Goal: Entertainment & Leisure: Consume media (video, audio)

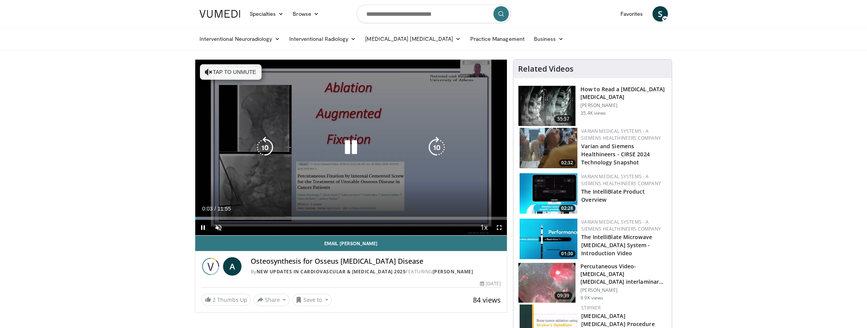
click at [216, 74] on button "Tap to unmute" at bounding box center [231, 71] width 62 height 15
click at [329, 93] on div "10 seconds Tap to unmute" at bounding box center [351, 148] width 312 height 176
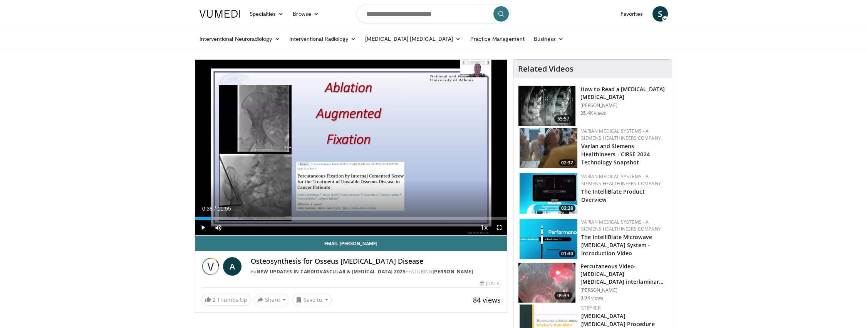
click at [659, 16] on span "S" at bounding box center [660, 13] width 15 height 15
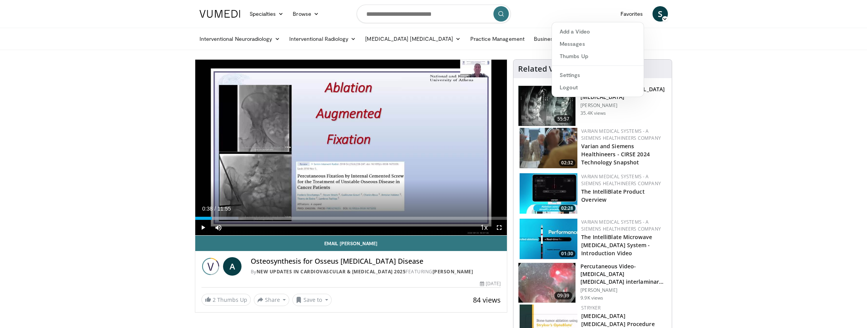
click at [737, 46] on div "Interventional Neuroradiology Brain Head & Neck Spine [MEDICAL_DATA] Vascular P…" at bounding box center [433, 39] width 867 height 22
